Goal: Find specific page/section: Find specific page/section

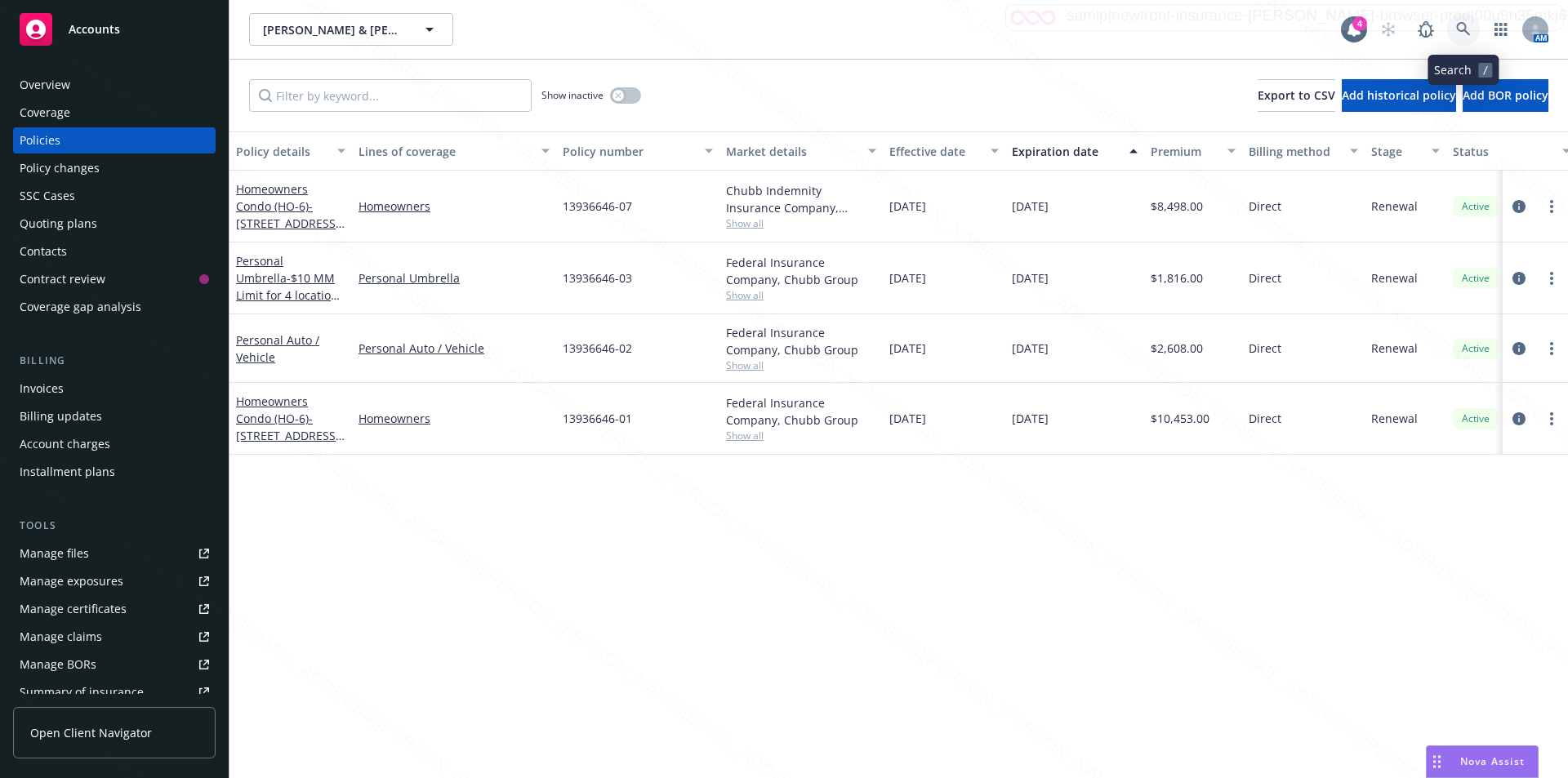
click at [1457, 24] on icon at bounding box center [1463, 29] width 15 height 15
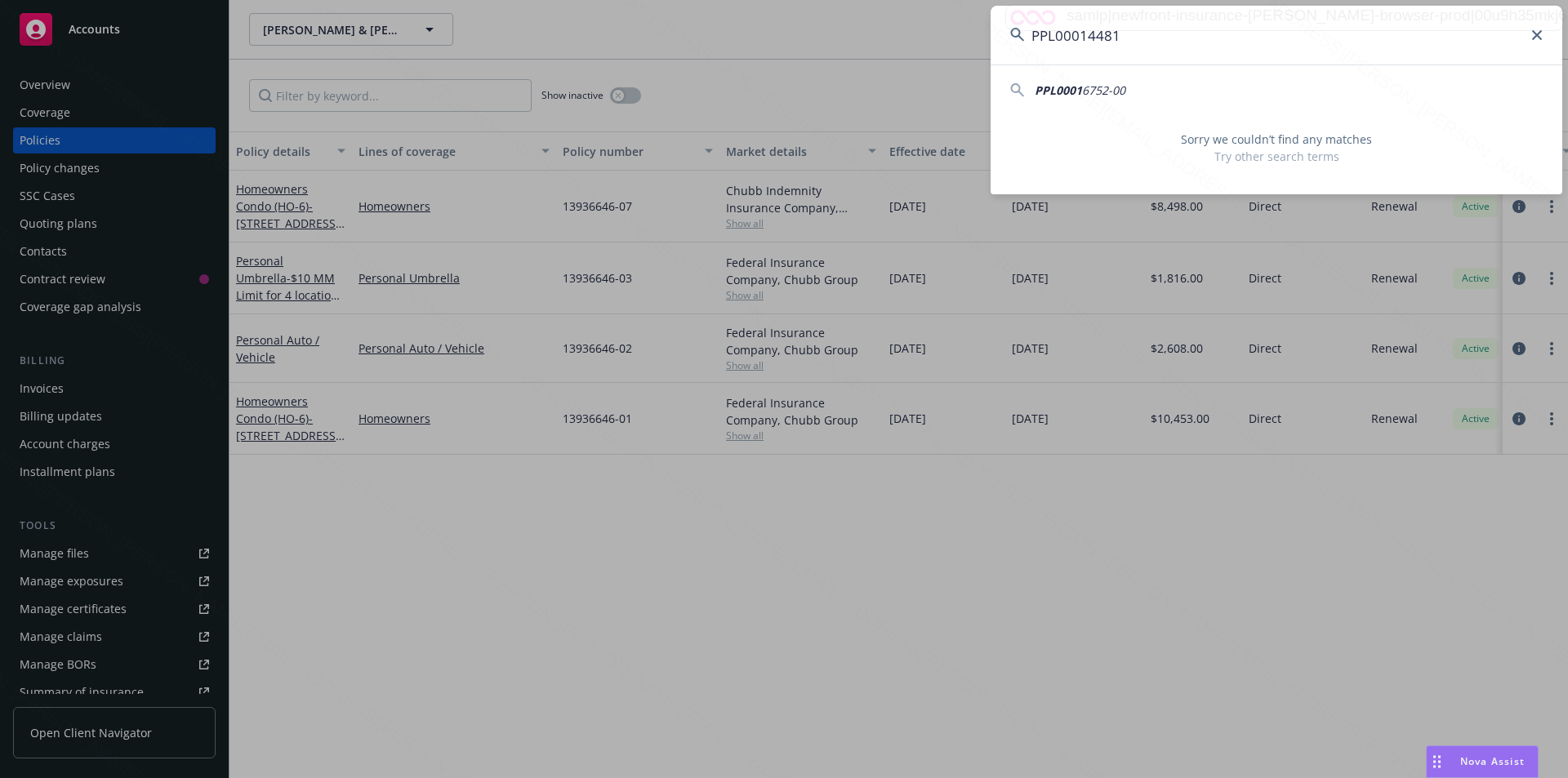
type input "PPL00014481"
